Goal: Task Accomplishment & Management: Manage account settings

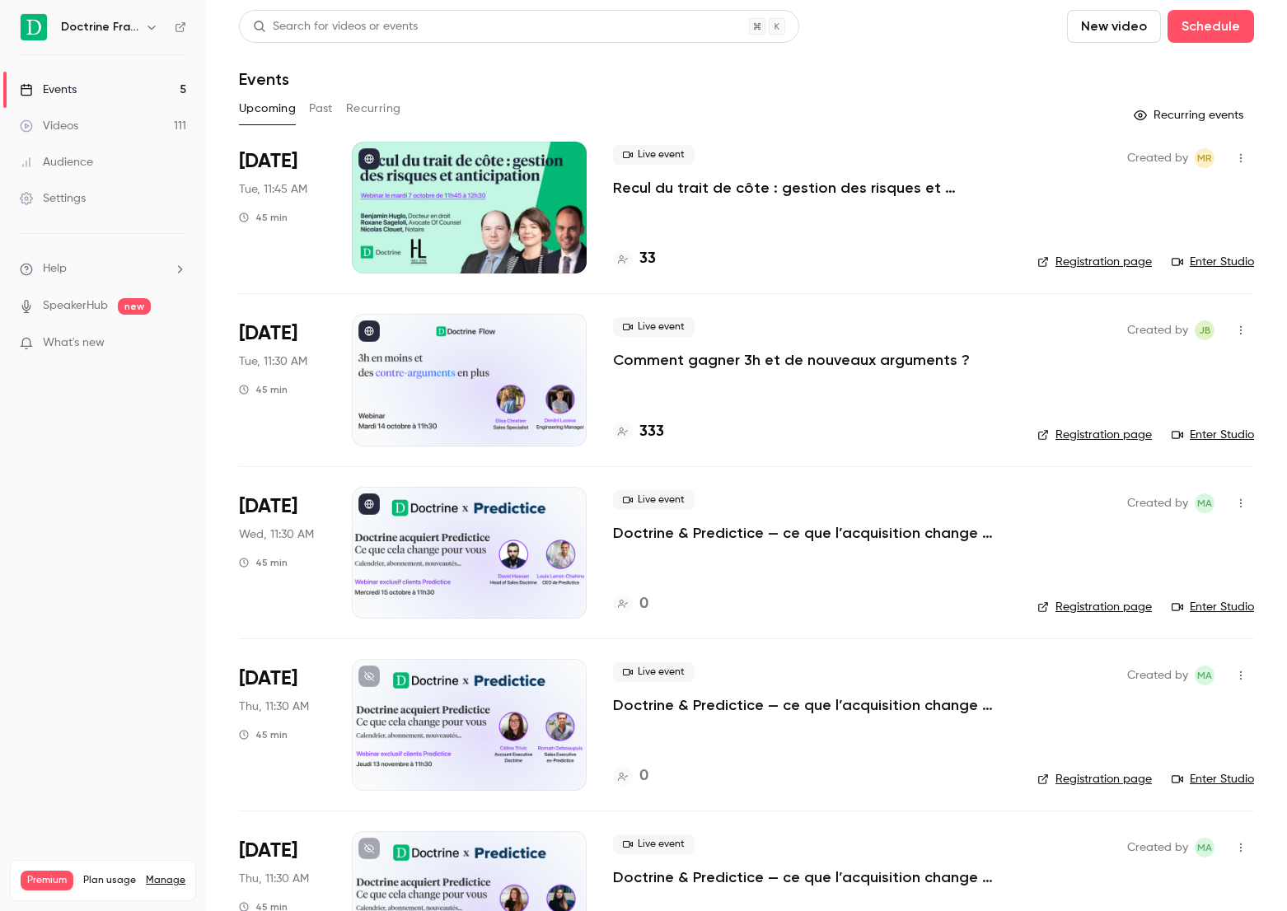
click at [721, 365] on p "Comment gagner 3h et de nouveaux arguments ?" at bounding box center [791, 360] width 357 height 20
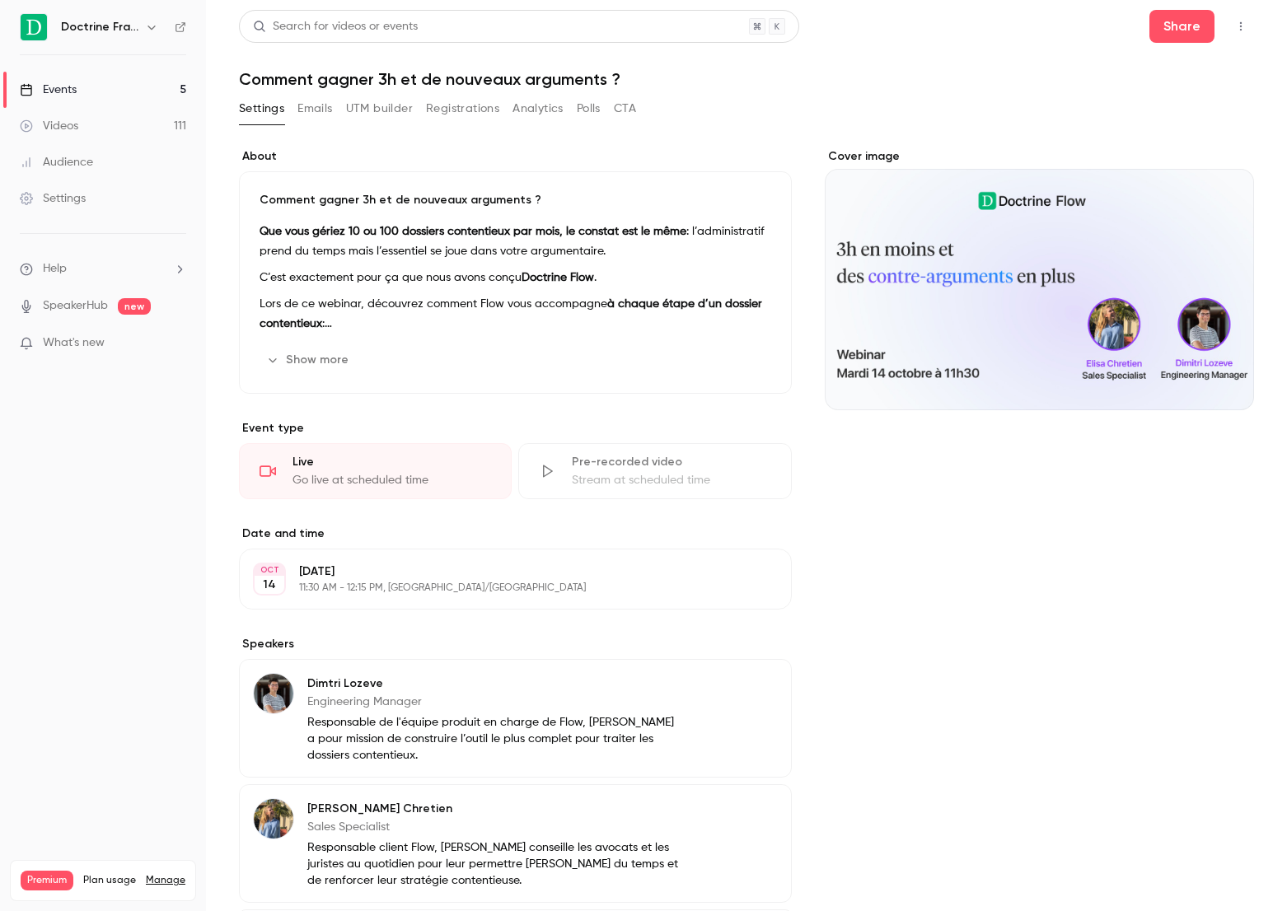
click at [462, 110] on button "Registrations" at bounding box center [462, 109] width 73 height 26
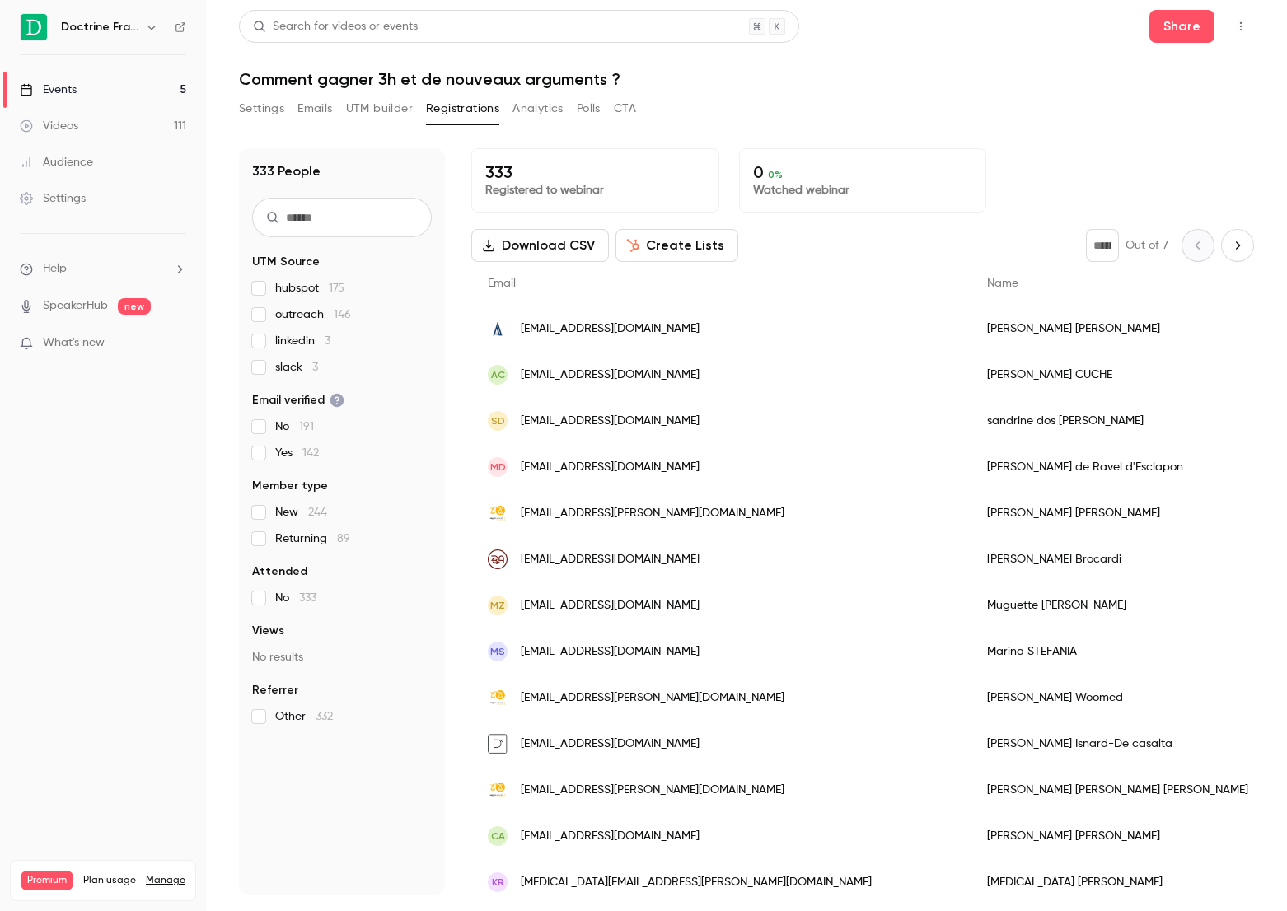
click at [529, 257] on button "Download CSV" at bounding box center [540, 245] width 138 height 33
